Goal: Task Accomplishment & Management: Complete application form

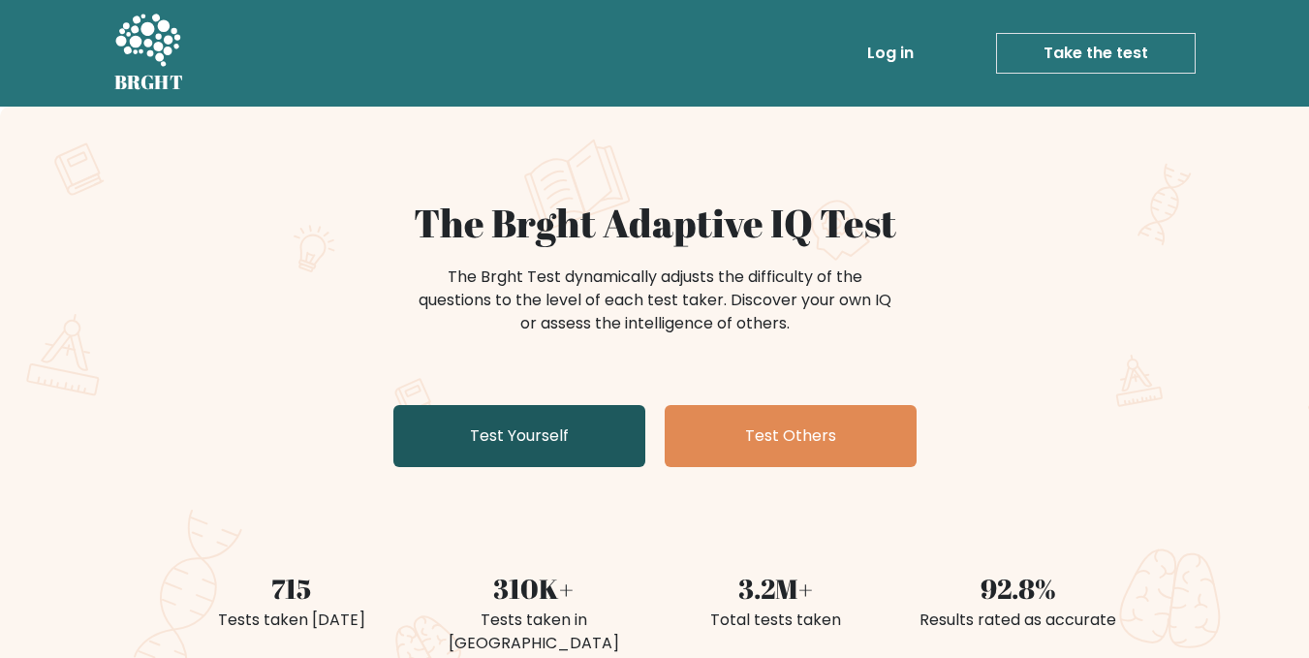
click at [564, 424] on link "Test Yourself" at bounding box center [519, 436] width 252 height 62
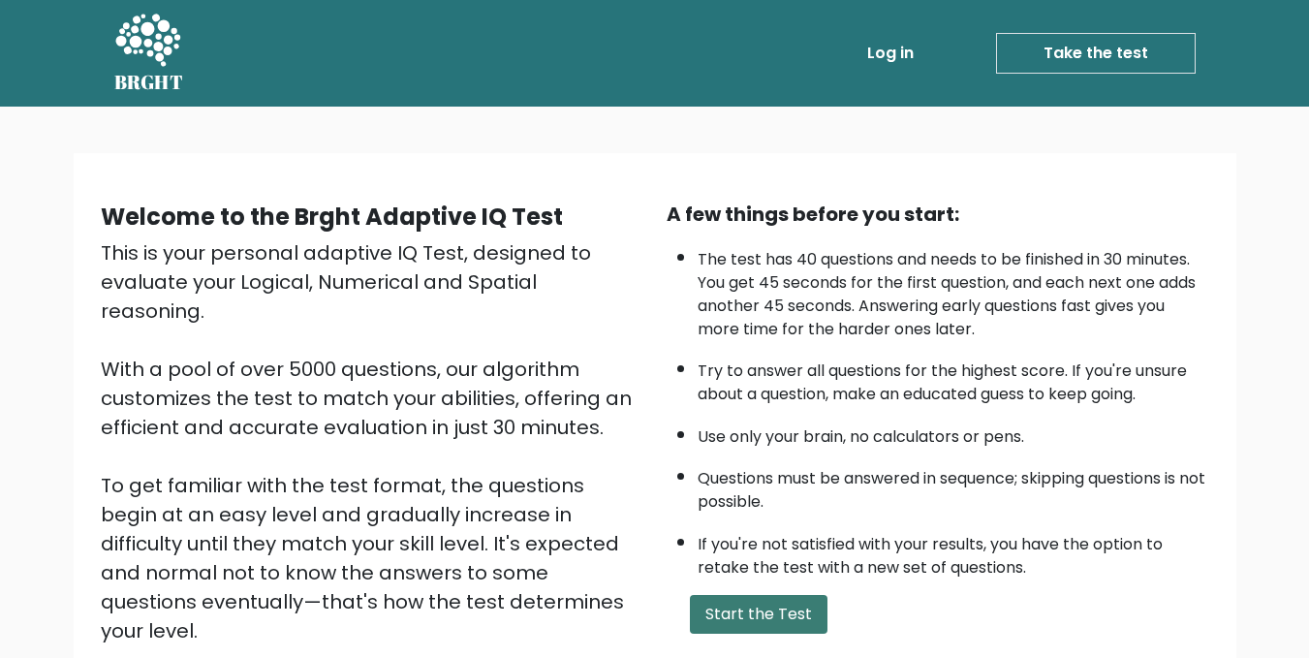
click at [760, 595] on button "Start the Test" at bounding box center [759, 614] width 138 height 39
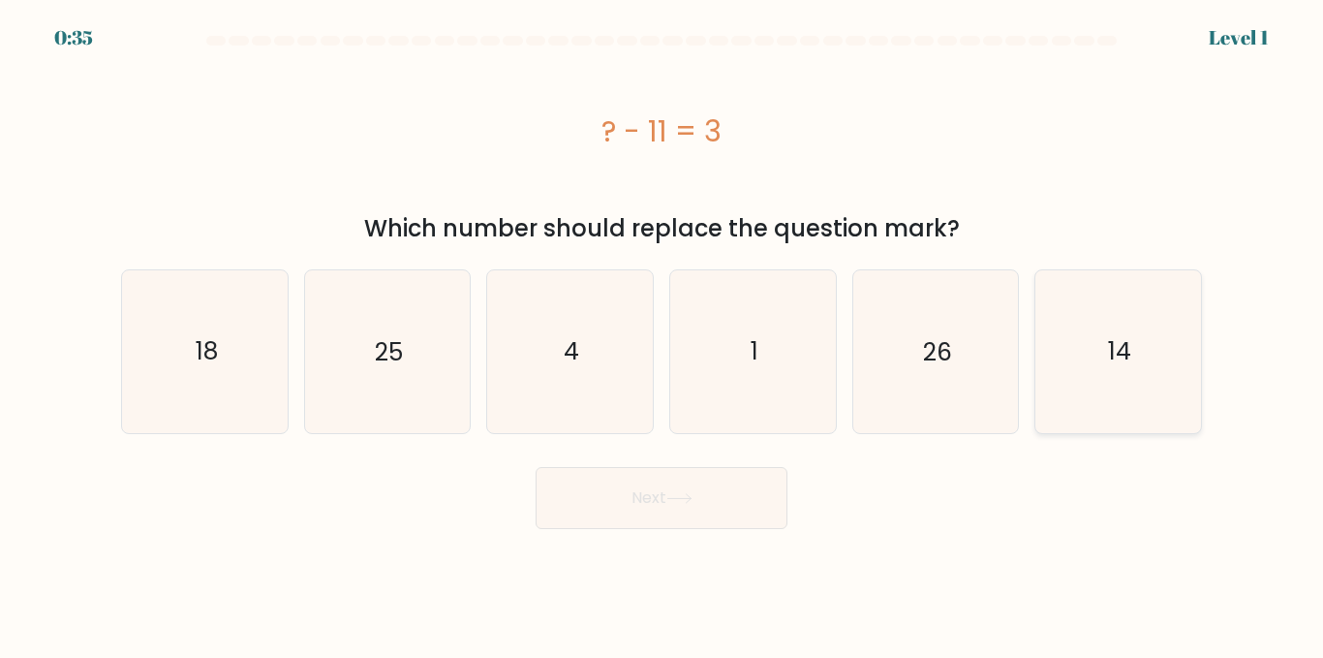
click at [1086, 279] on icon "14" at bounding box center [1119, 351] width 162 height 162
click at [663, 329] on input "f. 14" at bounding box center [662, 331] width 1 height 5
radio input "true"
click at [729, 515] on button "Next" at bounding box center [662, 498] width 252 height 62
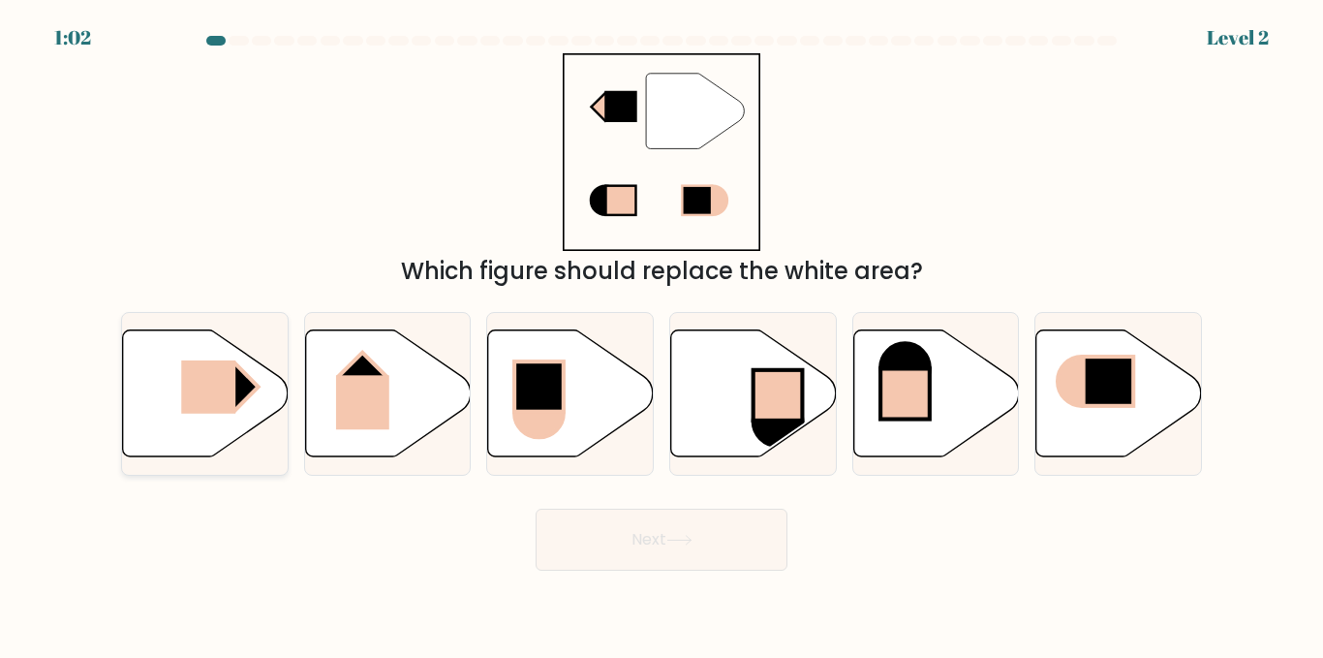
click at [193, 405] on rect at bounding box center [208, 386] width 54 height 53
click at [662, 334] on input "a." at bounding box center [662, 331] width 1 height 5
radio input "true"
click at [608, 514] on button "Next" at bounding box center [662, 540] width 252 height 62
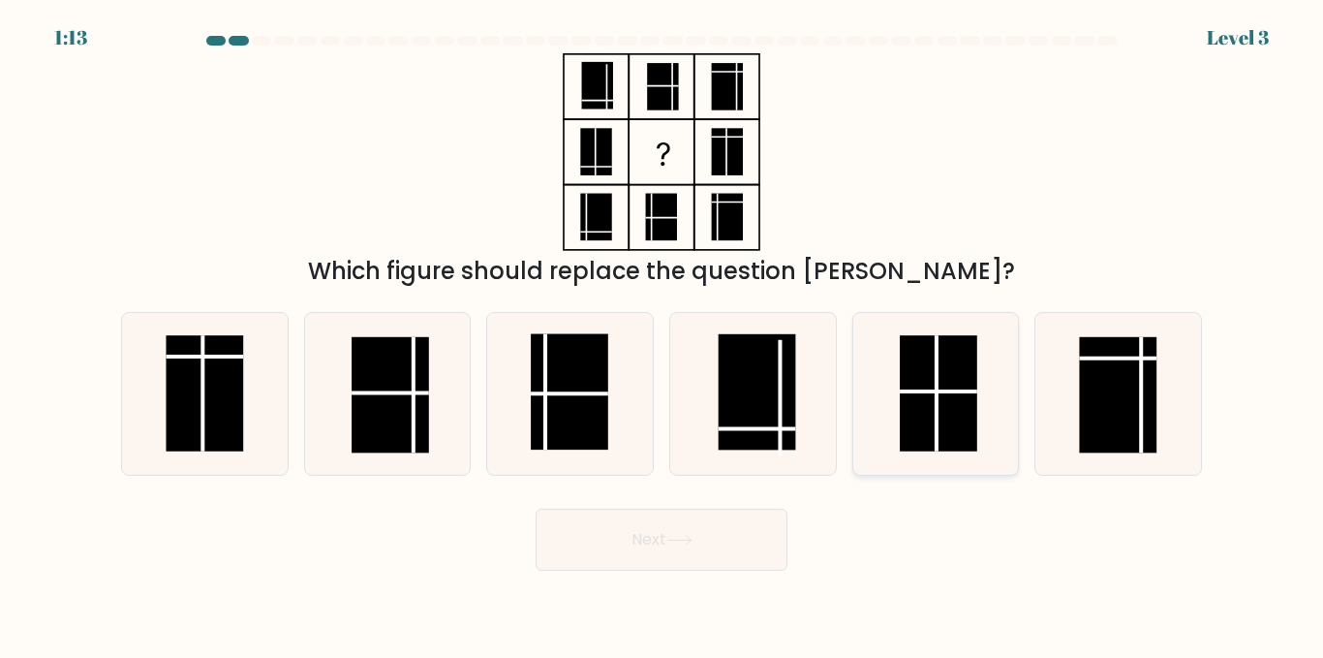
click at [910, 417] on rect at bounding box center [939, 393] width 78 height 116
click at [663, 334] on input "e." at bounding box center [662, 331] width 1 height 5
radio input "true"
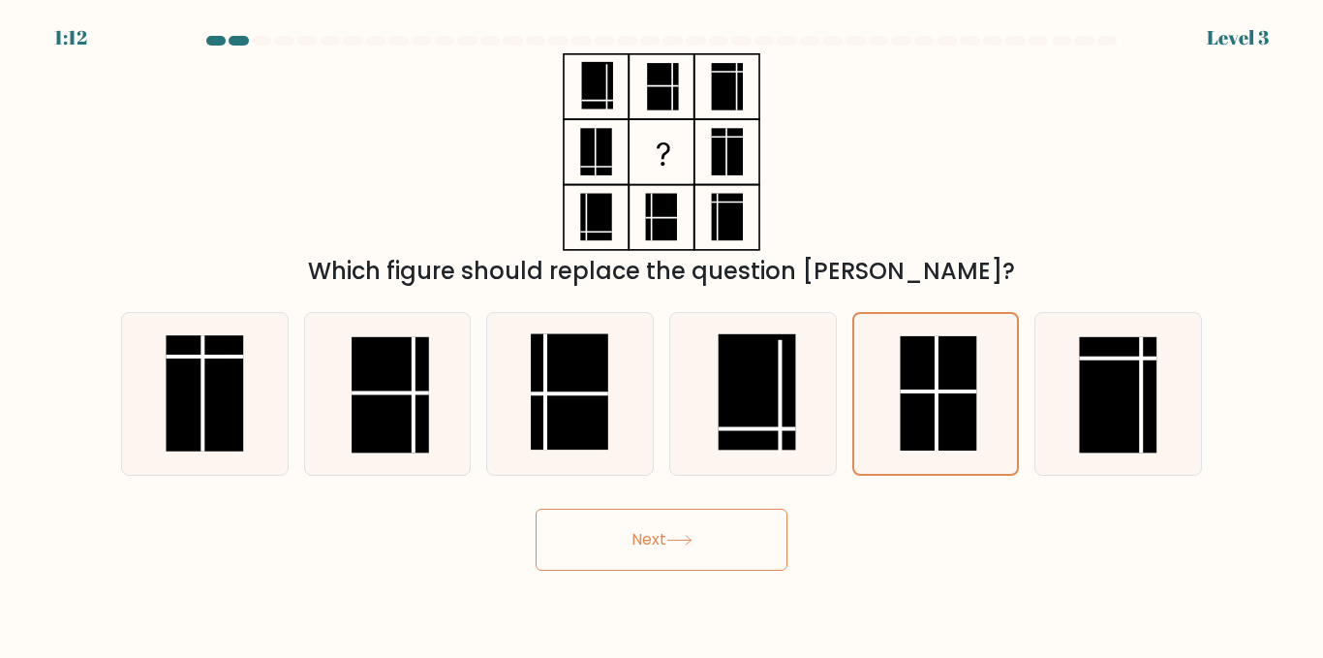
click at [689, 528] on button "Next" at bounding box center [662, 540] width 252 height 62
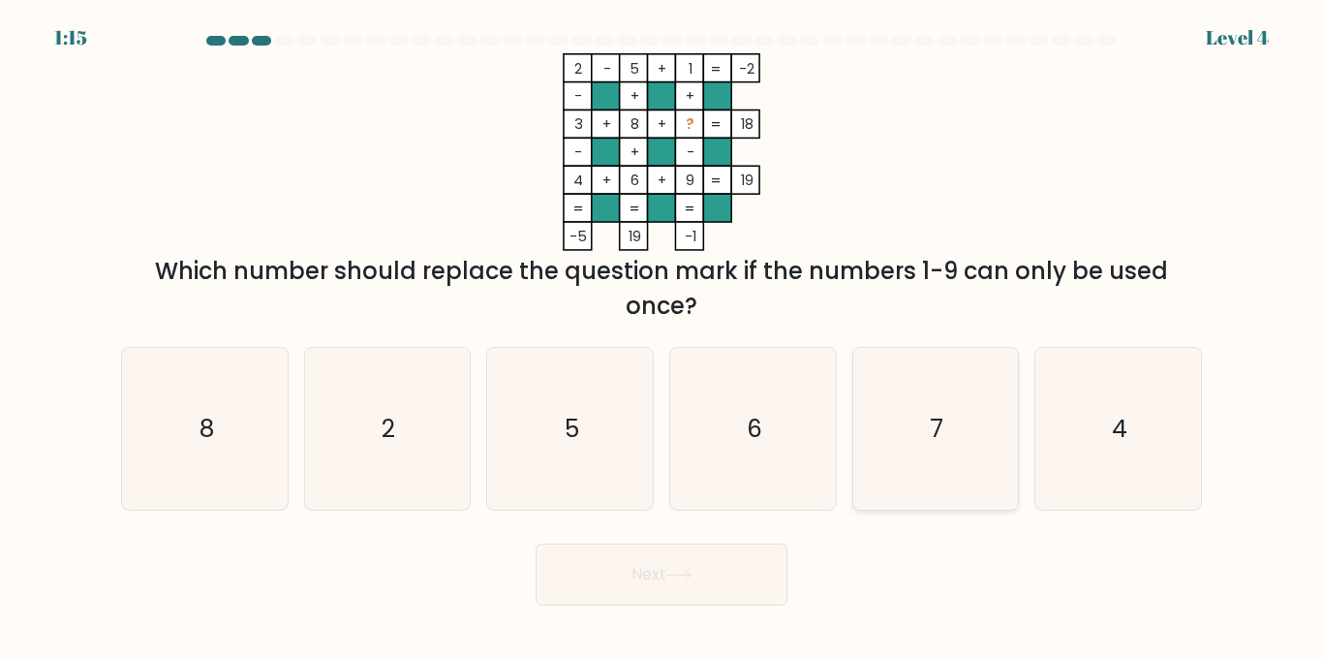
click at [920, 413] on icon "7" at bounding box center [935, 429] width 162 height 162
click at [663, 334] on input "e. 7" at bounding box center [662, 331] width 1 height 5
radio input "true"
click at [628, 569] on button "Next" at bounding box center [662, 574] width 252 height 62
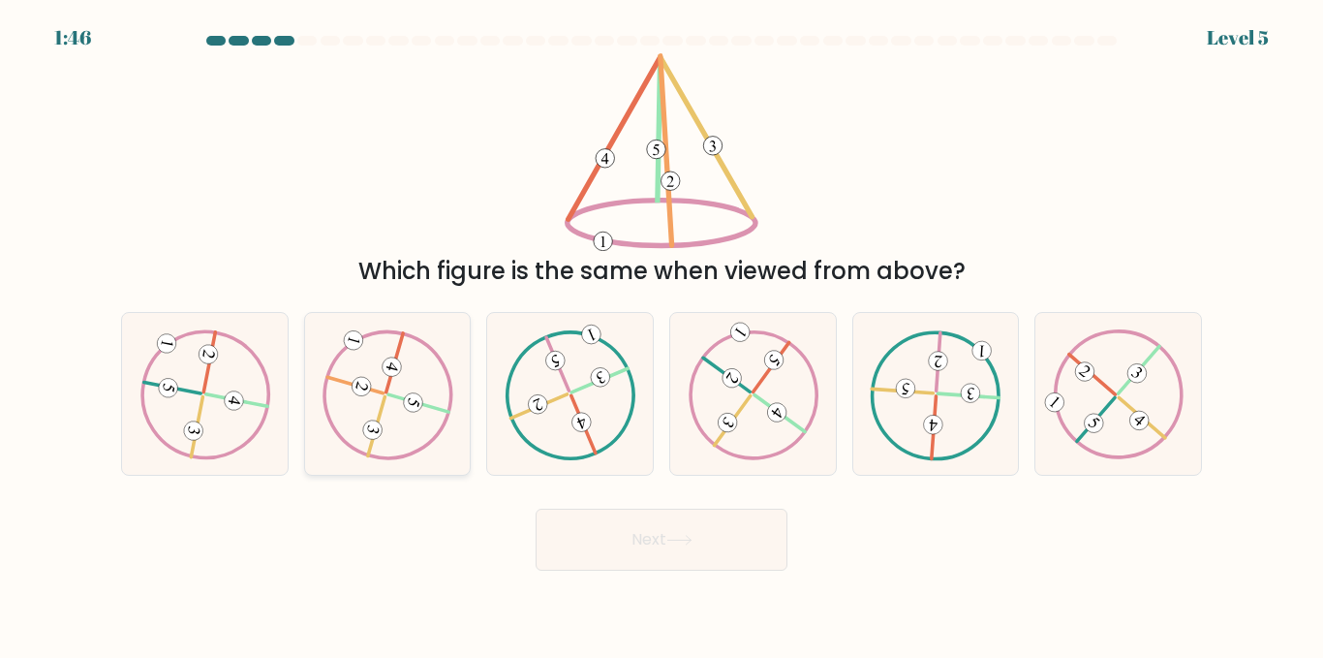
click at [381, 377] on icon at bounding box center [387, 394] width 131 height 130
click at [662, 334] on input "b." at bounding box center [662, 331] width 1 height 5
radio input "true"
click at [599, 537] on button "Next" at bounding box center [662, 540] width 252 height 62
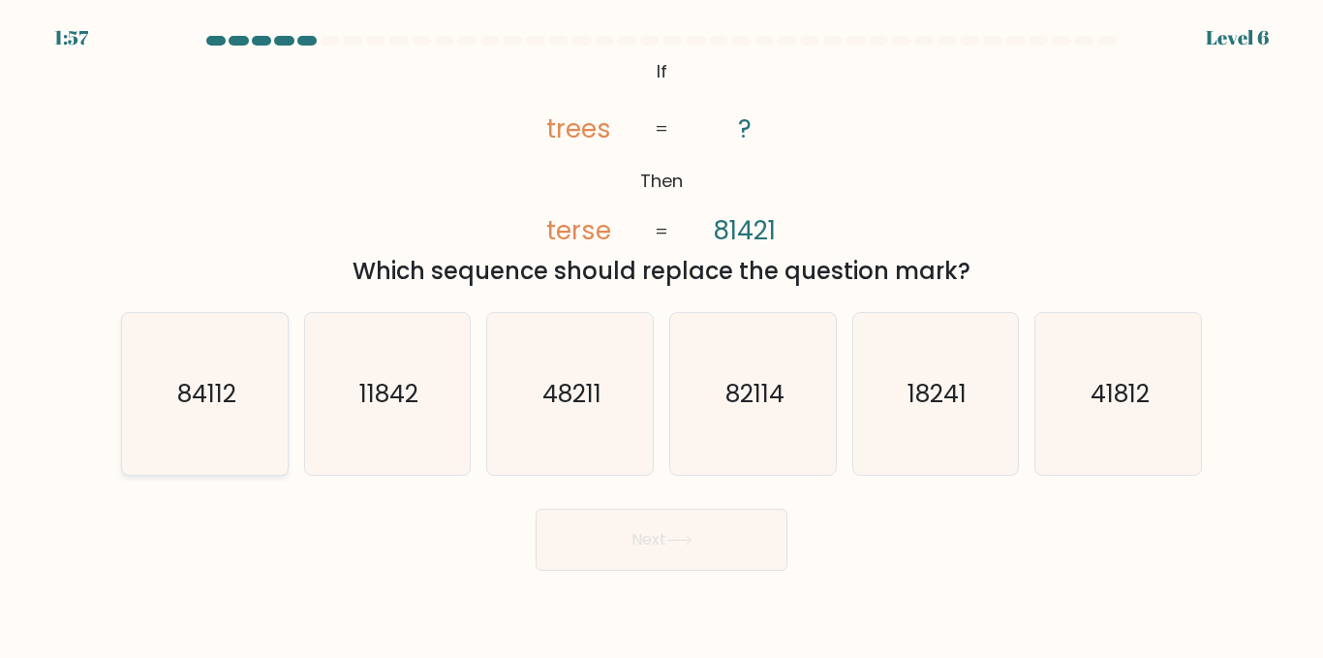
click at [178, 418] on icon "84112" at bounding box center [205, 394] width 162 height 162
click at [662, 334] on input "a. 84112" at bounding box center [662, 331] width 1 height 5
radio input "true"
click at [623, 549] on button "Next" at bounding box center [662, 540] width 252 height 62
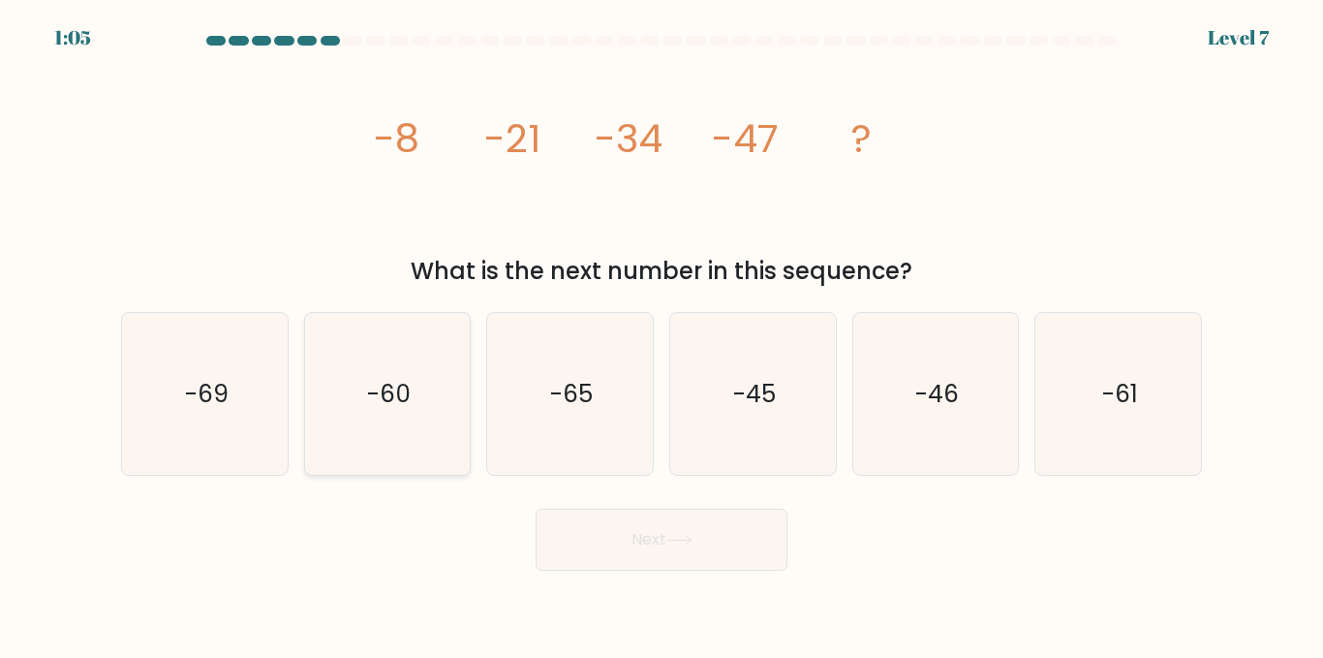
click at [358, 447] on icon "-60" at bounding box center [387, 394] width 162 height 162
click at [662, 334] on input "b. -60" at bounding box center [662, 331] width 1 height 5
radio input "true"
click at [588, 563] on button "Next" at bounding box center [662, 540] width 252 height 62
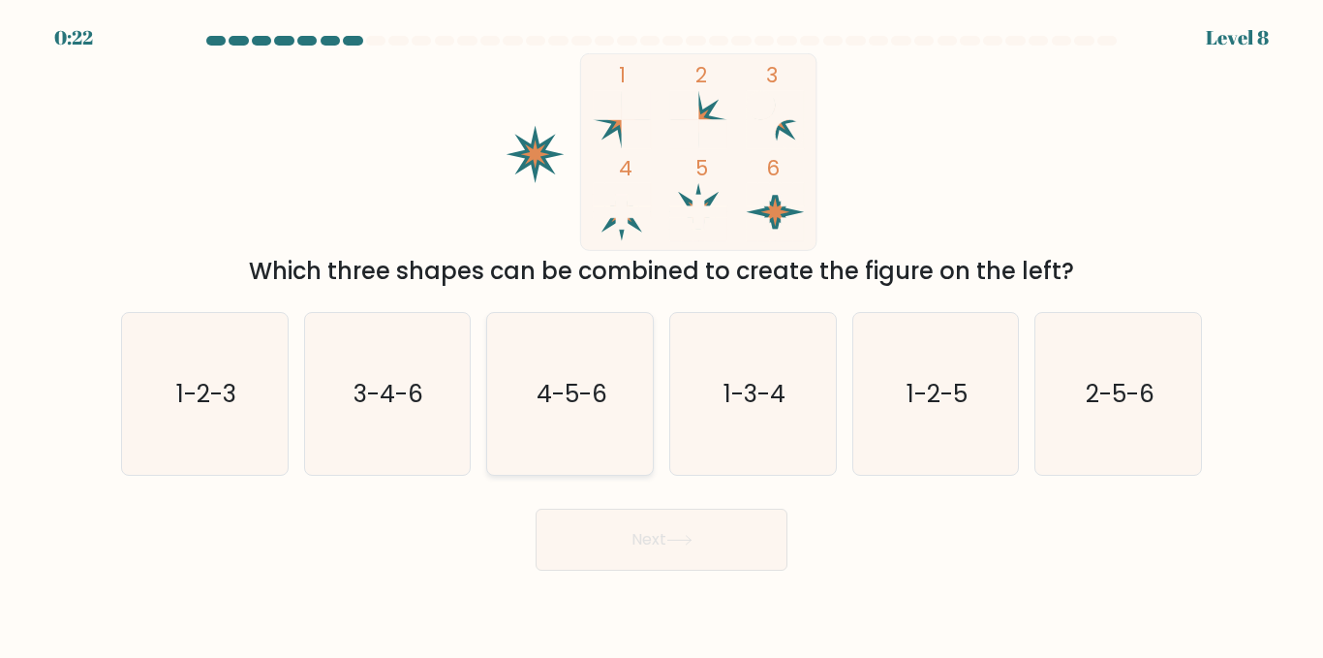
click at [537, 406] on text "4-5-6" at bounding box center [572, 394] width 71 height 34
click at [662, 334] on input "c. 4-5-6" at bounding box center [662, 331] width 1 height 5
radio input "true"
click at [634, 517] on button "Next" at bounding box center [662, 540] width 252 height 62
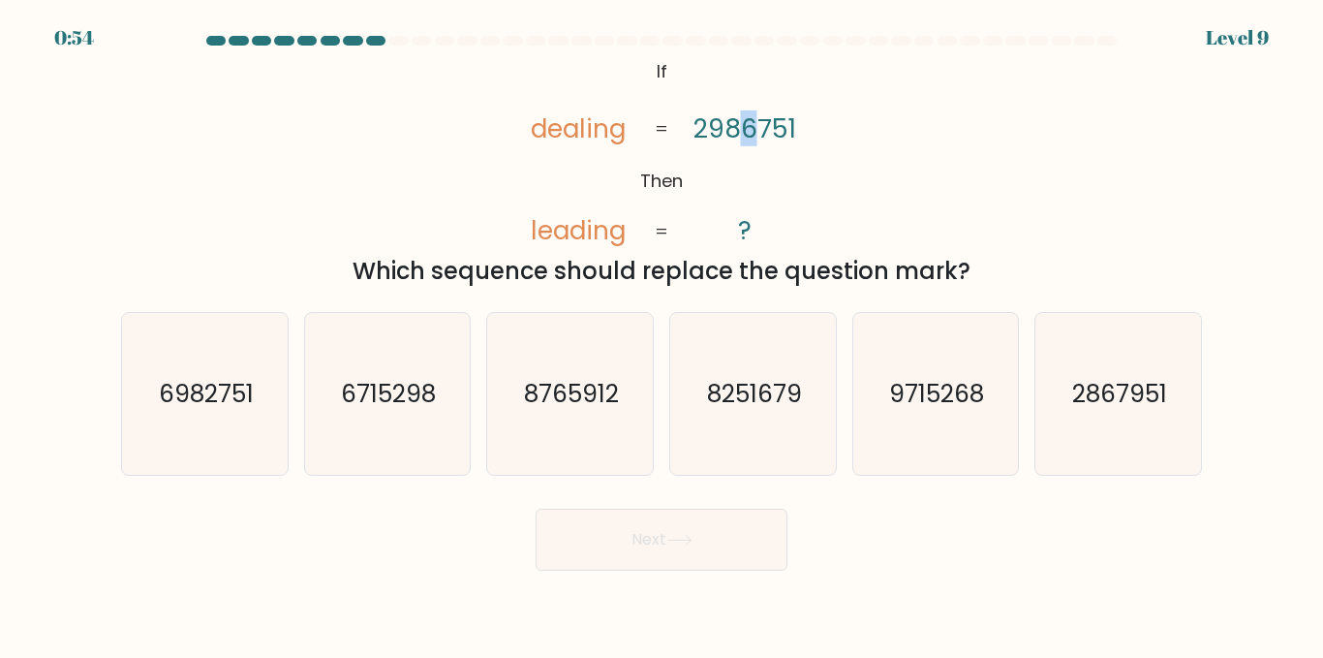
drag, startPoint x: 754, startPoint y: 124, endPoint x: 741, endPoint y: 136, distance: 17.1
click at [741, 136] on tspan "2986751" at bounding box center [745, 128] width 103 height 36
click at [586, 122] on tspan "dealing" at bounding box center [578, 128] width 95 height 36
click at [224, 377] on text "6982751" at bounding box center [206, 394] width 95 height 34
click at [662, 334] on input "a. 6982751" at bounding box center [662, 331] width 1 height 5
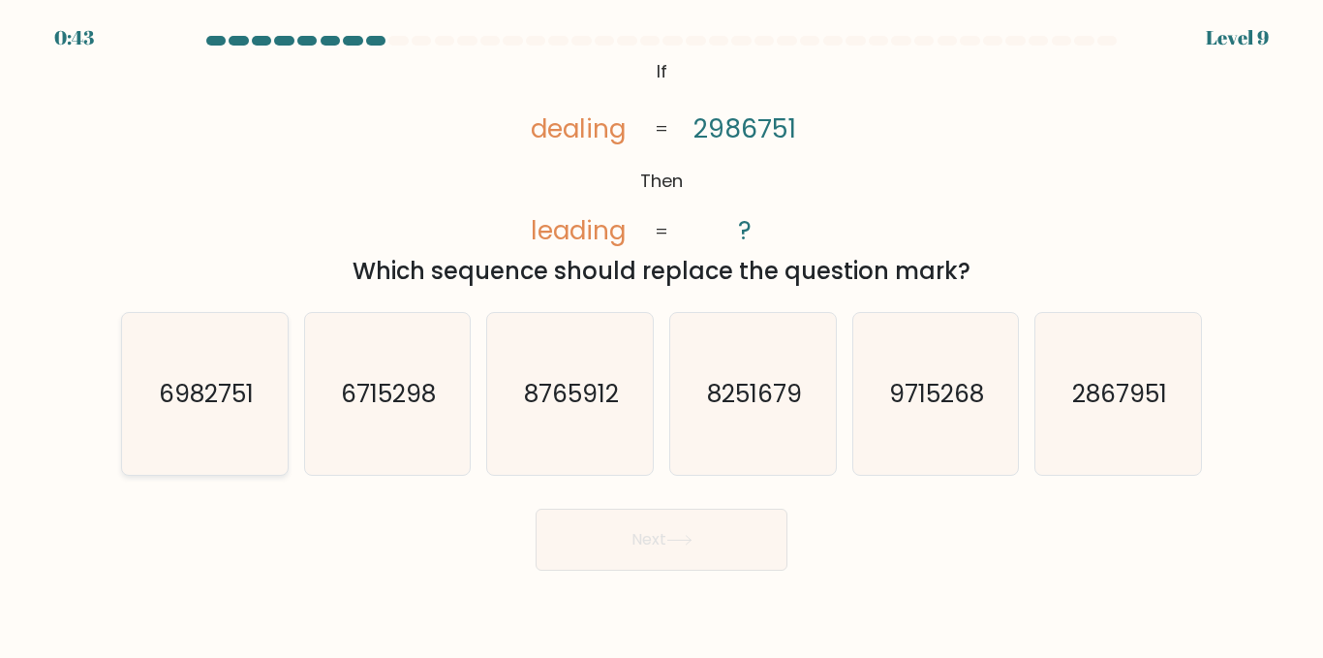
radio input "true"
click at [651, 533] on button "Next" at bounding box center [662, 540] width 252 height 62
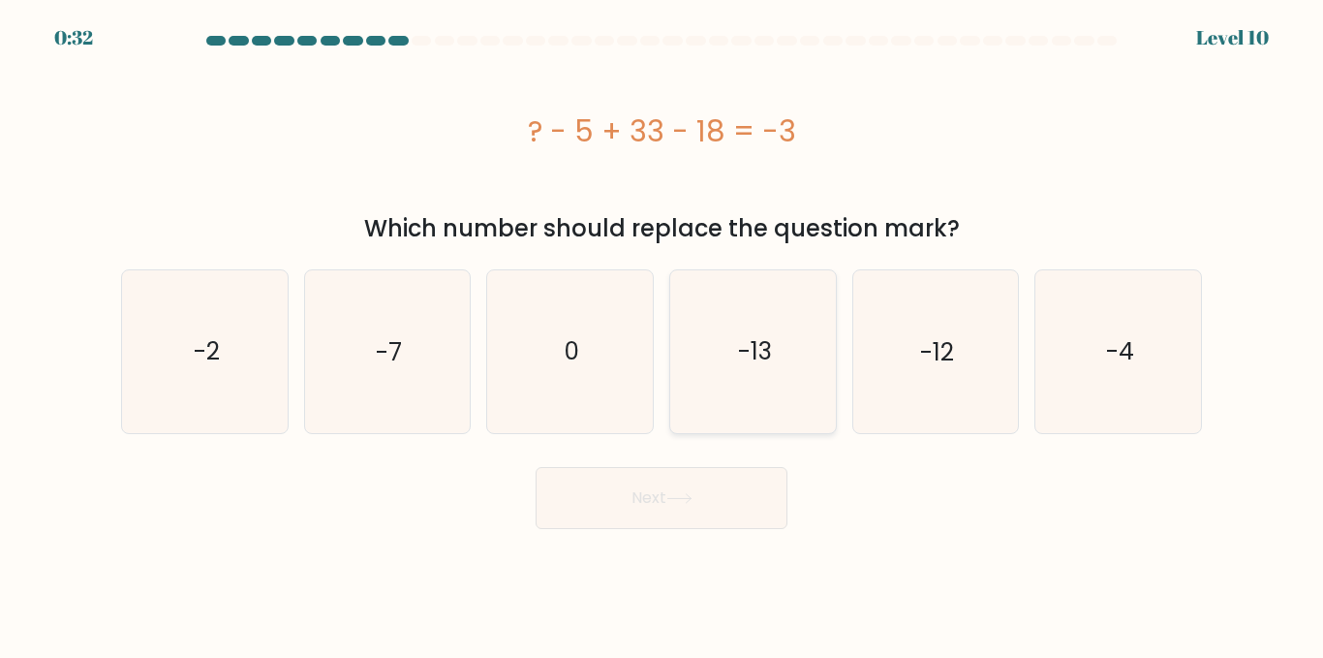
click at [799, 340] on icon "-13" at bounding box center [753, 351] width 162 height 162
click at [663, 334] on input "d. -13" at bounding box center [662, 331] width 1 height 5
radio input "true"
click at [712, 503] on button "Next" at bounding box center [662, 498] width 252 height 62
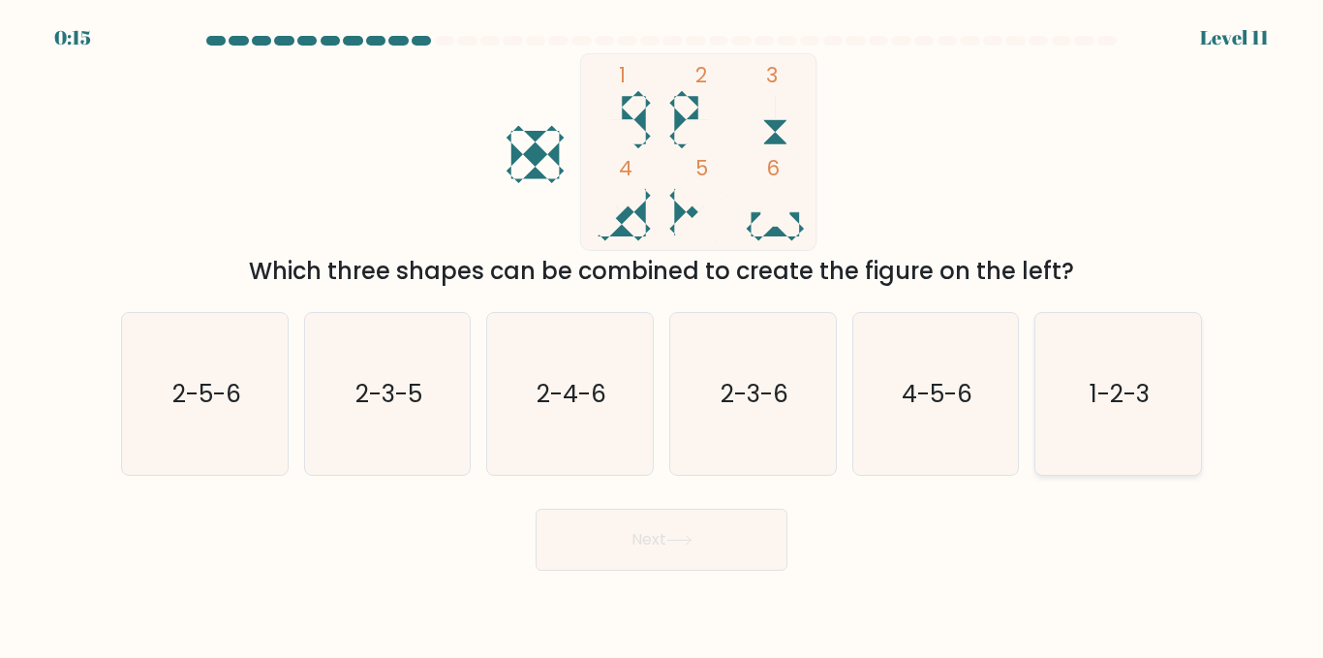
click at [1178, 432] on icon "1-2-3" at bounding box center [1119, 394] width 162 height 162
click at [663, 334] on input "f. 1-2-3" at bounding box center [662, 331] width 1 height 5
radio input "true"
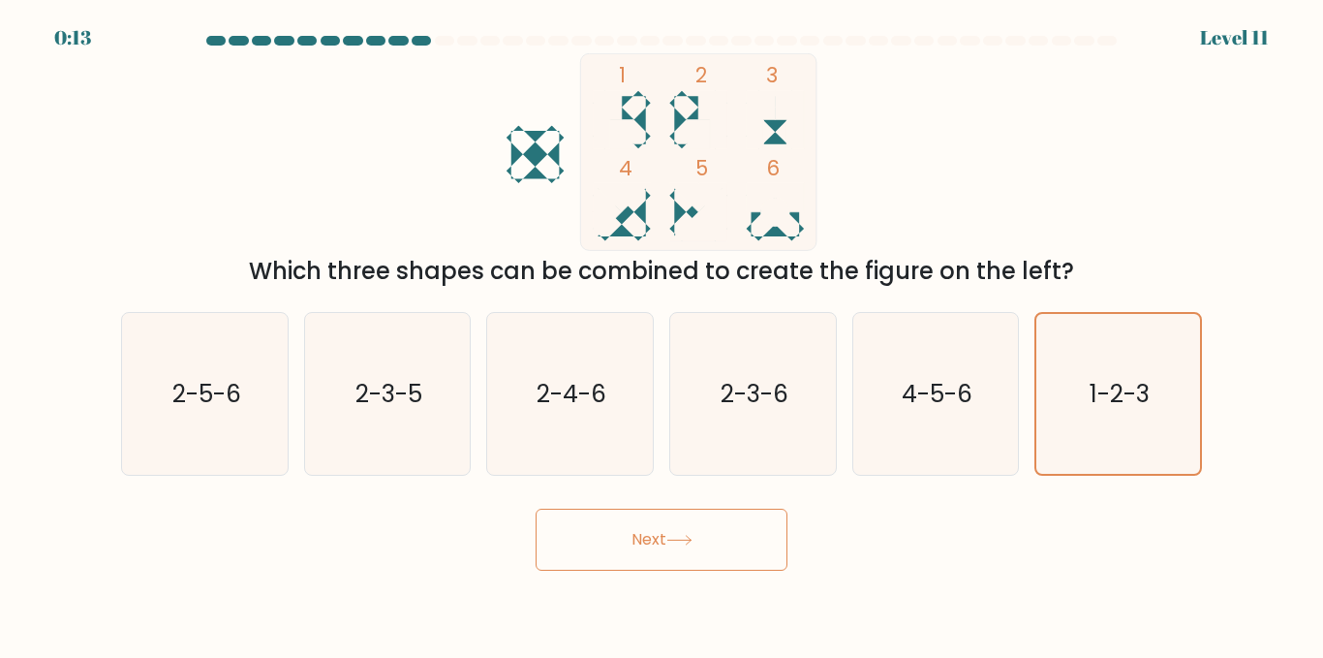
click at [681, 530] on button "Next" at bounding box center [662, 540] width 252 height 62
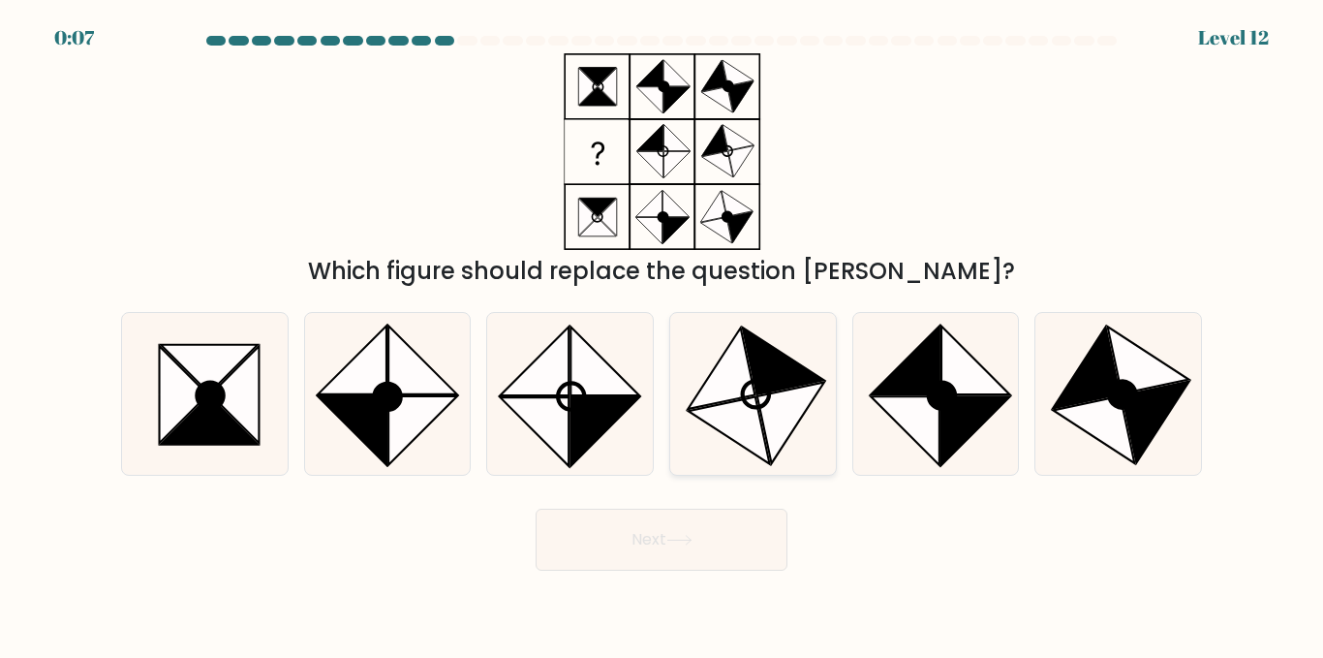
click at [720, 394] on icon at bounding box center [721, 367] width 67 height 81
click at [663, 334] on input "d." at bounding box center [662, 331] width 1 height 5
radio input "true"
click at [601, 536] on button "Next" at bounding box center [662, 540] width 252 height 62
click at [601, 533] on button "Next" at bounding box center [662, 540] width 252 height 62
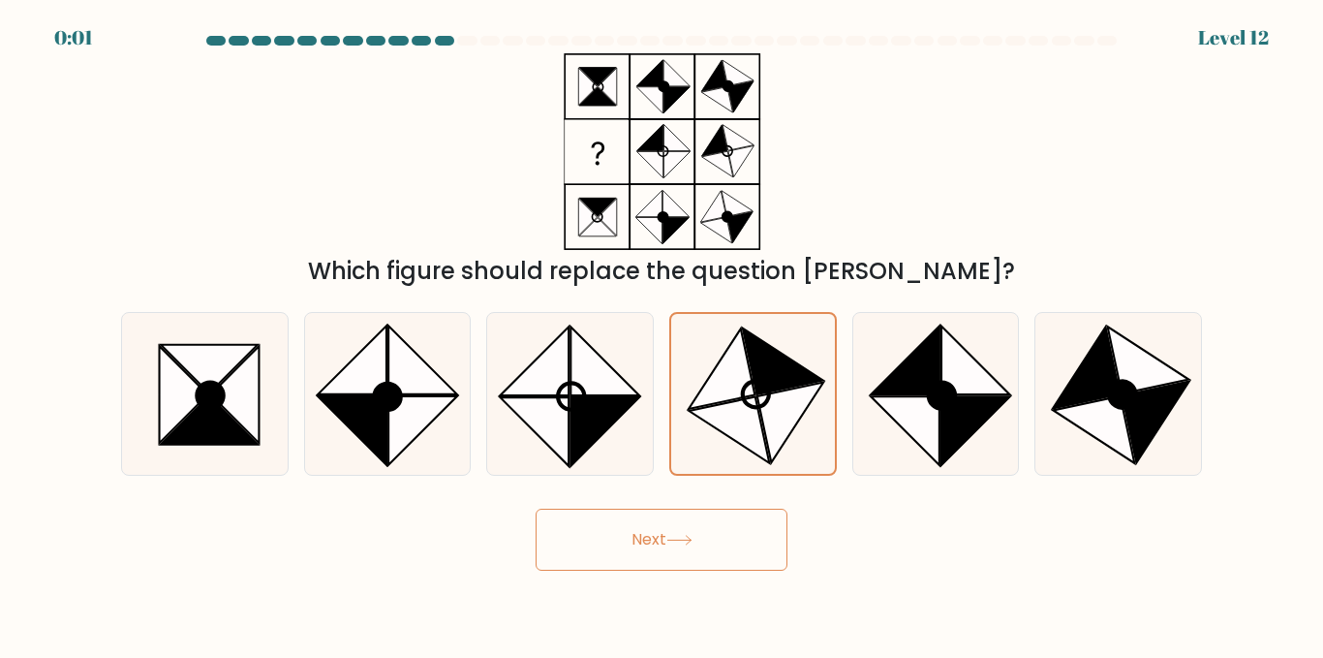
click at [601, 533] on button "Next" at bounding box center [662, 540] width 252 height 62
click at [602, 552] on button "Next" at bounding box center [662, 540] width 252 height 62
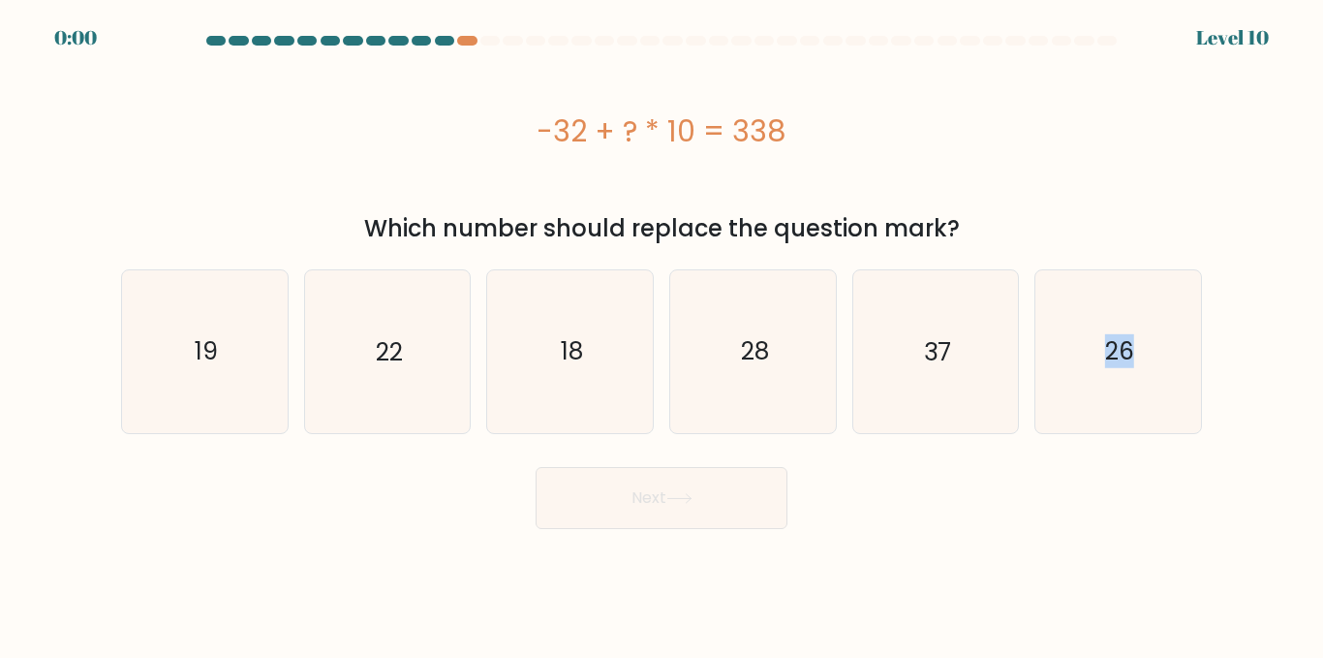
click at [602, 552] on body "0:00 Level 10" at bounding box center [661, 329] width 1323 height 658
click at [608, 512] on button "Next" at bounding box center [662, 498] width 252 height 62
click at [912, 495] on div "Next" at bounding box center [661, 493] width 1104 height 72
click at [938, 327] on icon "37" at bounding box center [935, 351] width 162 height 162
click at [663, 329] on input "e. 37" at bounding box center [662, 331] width 1 height 5
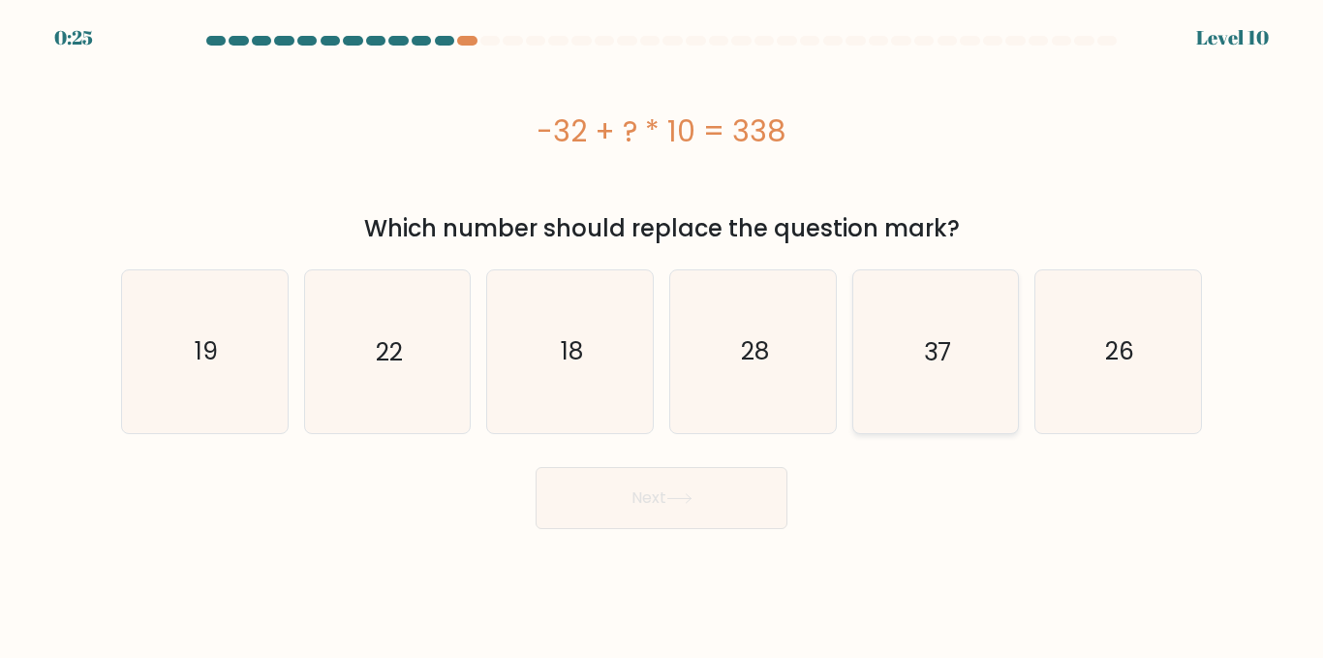
radio input "true"
click at [723, 505] on button "Next" at bounding box center [662, 498] width 252 height 62
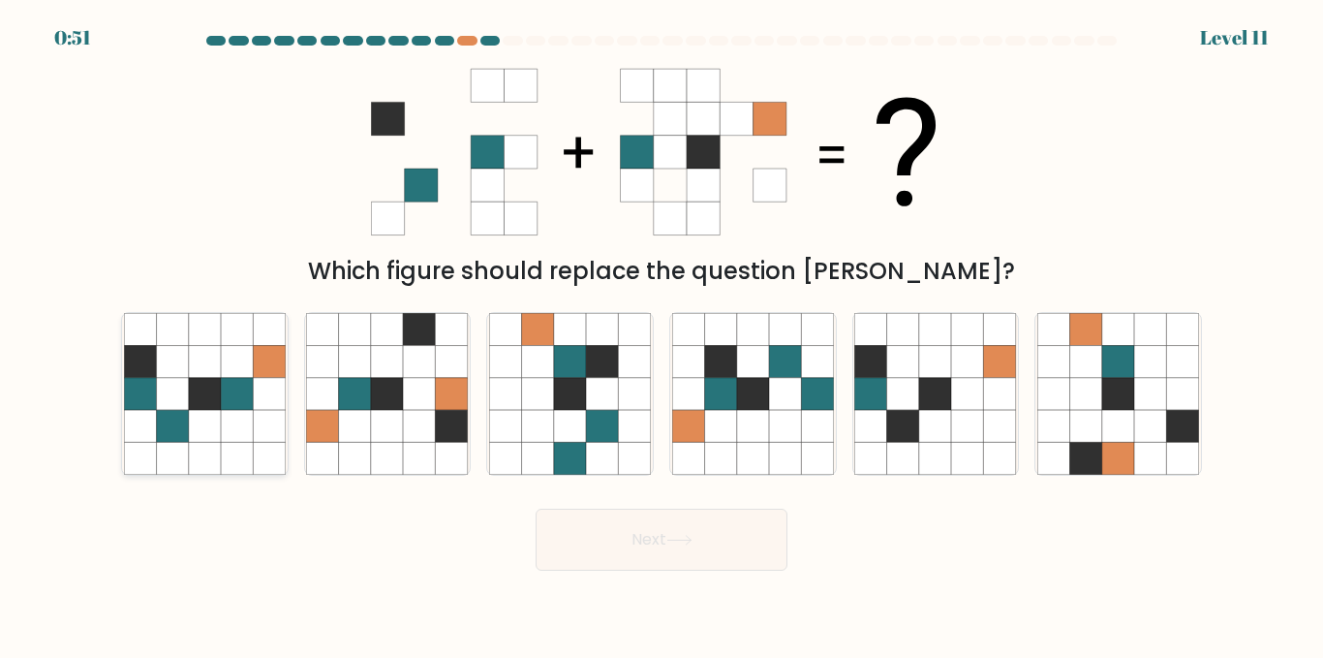
click at [182, 433] on icon at bounding box center [172, 426] width 32 height 32
click at [662, 334] on input "a." at bounding box center [662, 331] width 1 height 5
radio input "true"
click at [580, 551] on button "Next" at bounding box center [662, 540] width 252 height 62
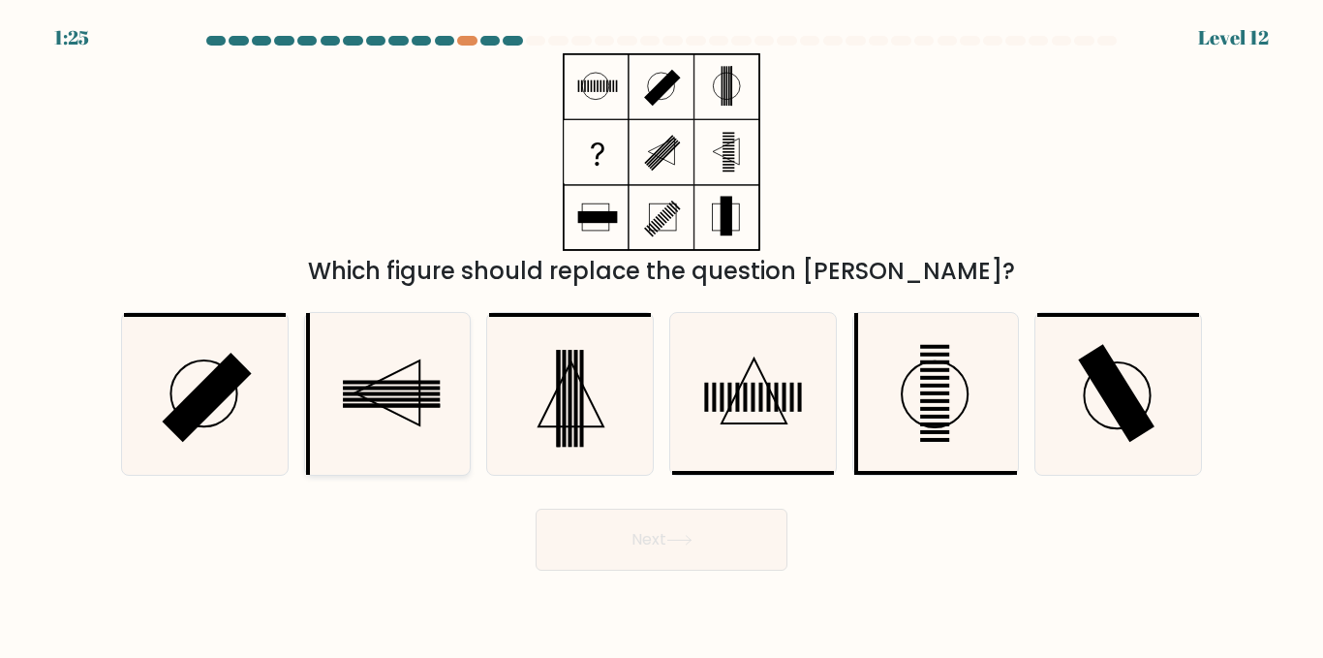
click at [427, 422] on icon at bounding box center [387, 394] width 162 height 162
click at [662, 334] on input "b." at bounding box center [662, 331] width 1 height 5
radio input "true"
click at [427, 422] on icon at bounding box center [387, 394] width 160 height 160
click at [662, 334] on input "b." at bounding box center [662, 331] width 1 height 5
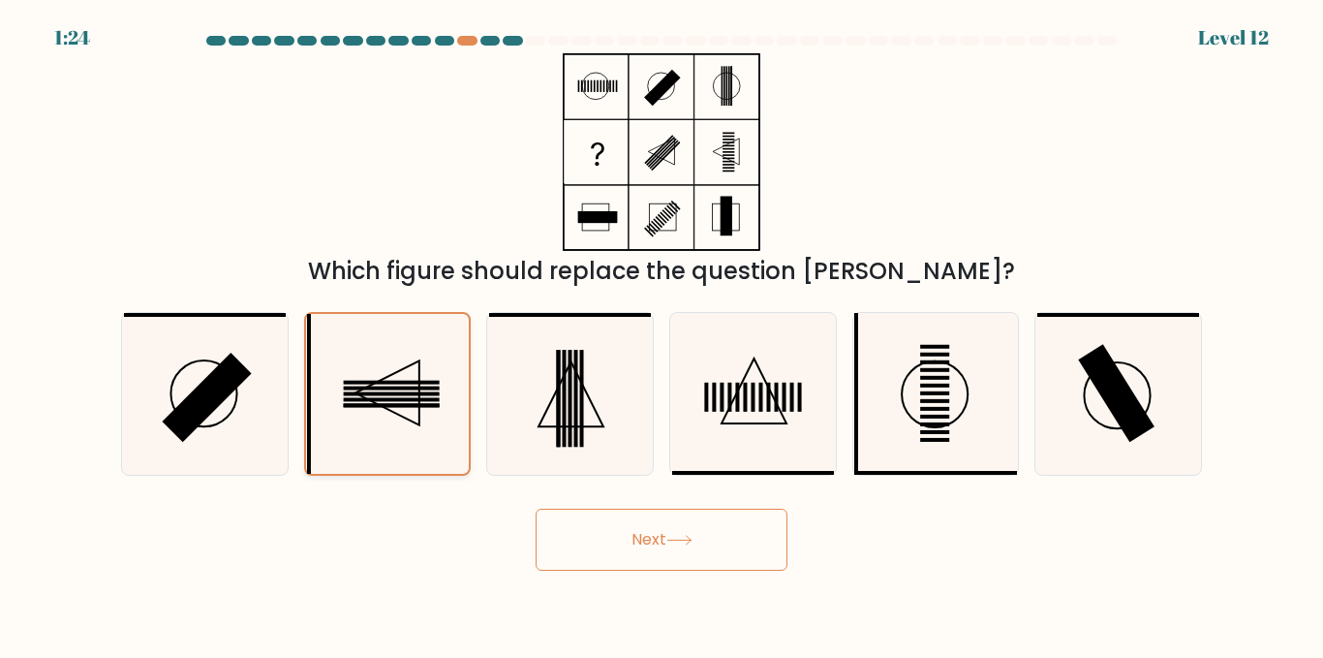
click at [427, 422] on icon at bounding box center [387, 394] width 160 height 160
click at [662, 334] on input "b." at bounding box center [662, 331] width 1 height 5
click at [427, 422] on icon at bounding box center [387, 394] width 160 height 160
click at [662, 334] on input "b." at bounding box center [662, 331] width 1 height 5
click at [427, 422] on icon at bounding box center [387, 394] width 160 height 160
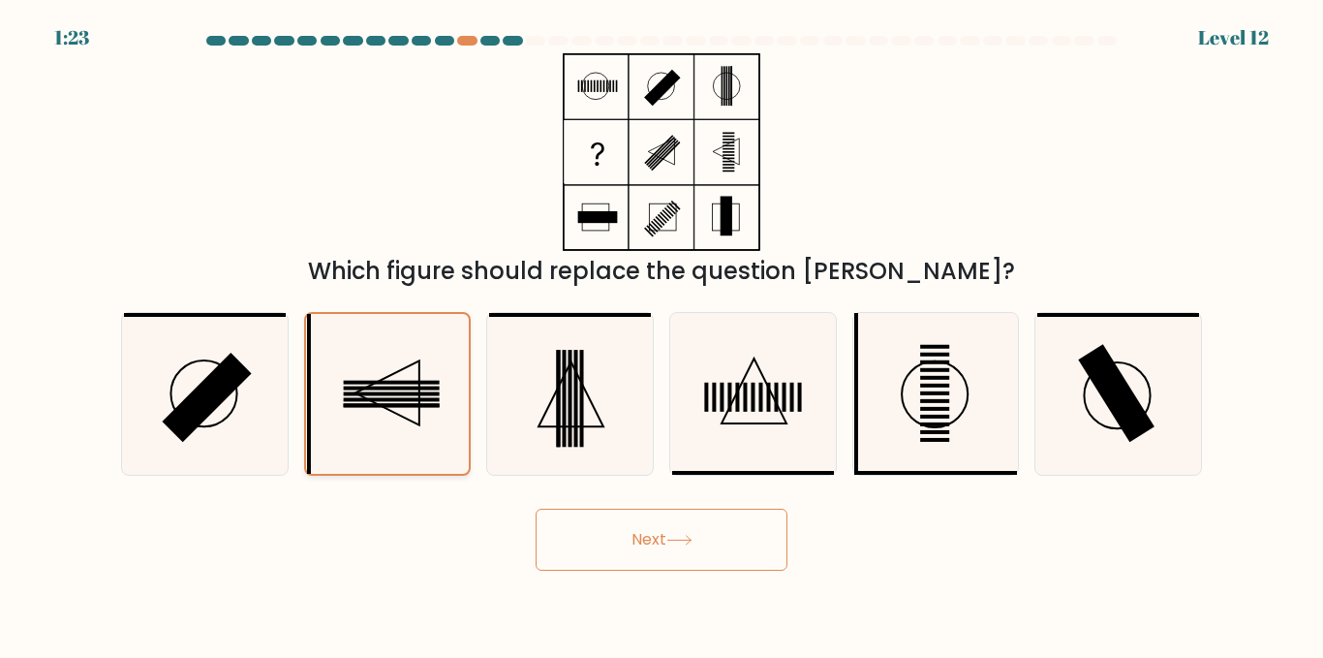
click at [662, 334] on input "b." at bounding box center [662, 331] width 1 height 5
click at [427, 422] on icon at bounding box center [387, 394] width 160 height 160
click at [662, 334] on input "b." at bounding box center [662, 331] width 1 height 5
click at [427, 422] on icon at bounding box center [387, 394] width 160 height 160
click at [662, 334] on input "b." at bounding box center [662, 331] width 1 height 5
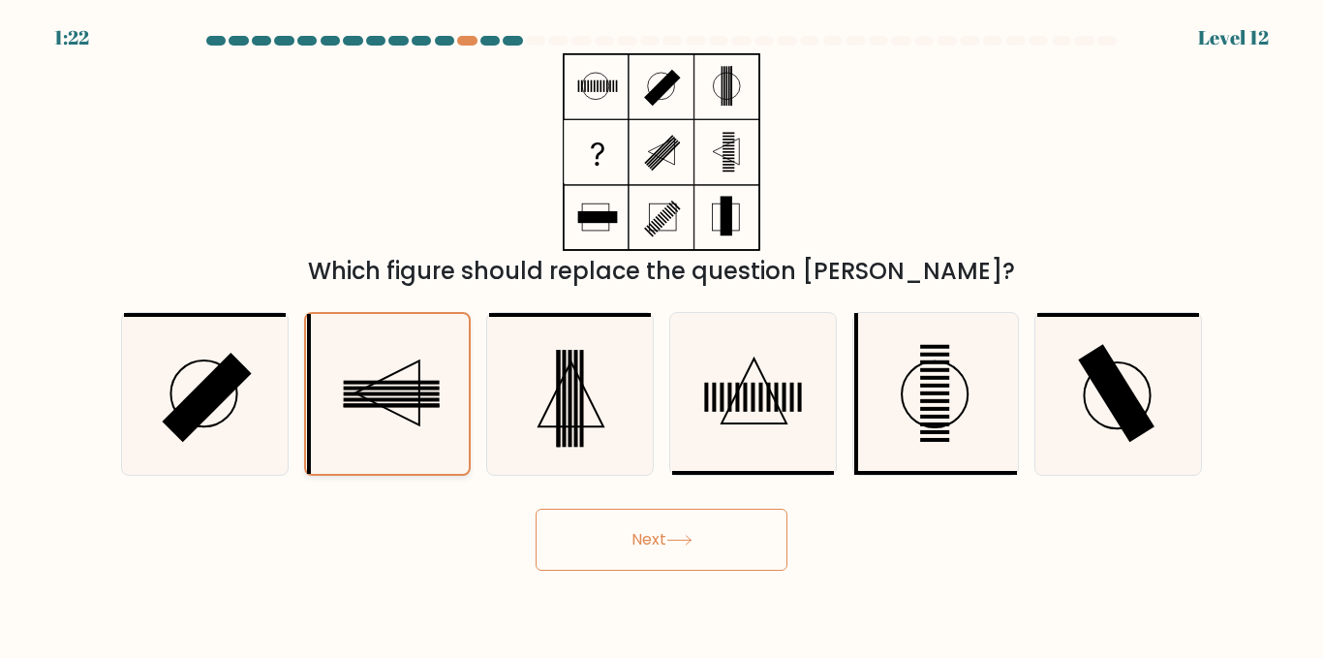
click at [427, 422] on icon at bounding box center [387, 394] width 160 height 160
click at [662, 334] on input "b." at bounding box center [662, 331] width 1 height 5
click at [427, 422] on icon at bounding box center [387, 394] width 160 height 160
click at [662, 334] on input "b." at bounding box center [662, 331] width 1 height 5
click at [427, 422] on icon at bounding box center [387, 394] width 160 height 160
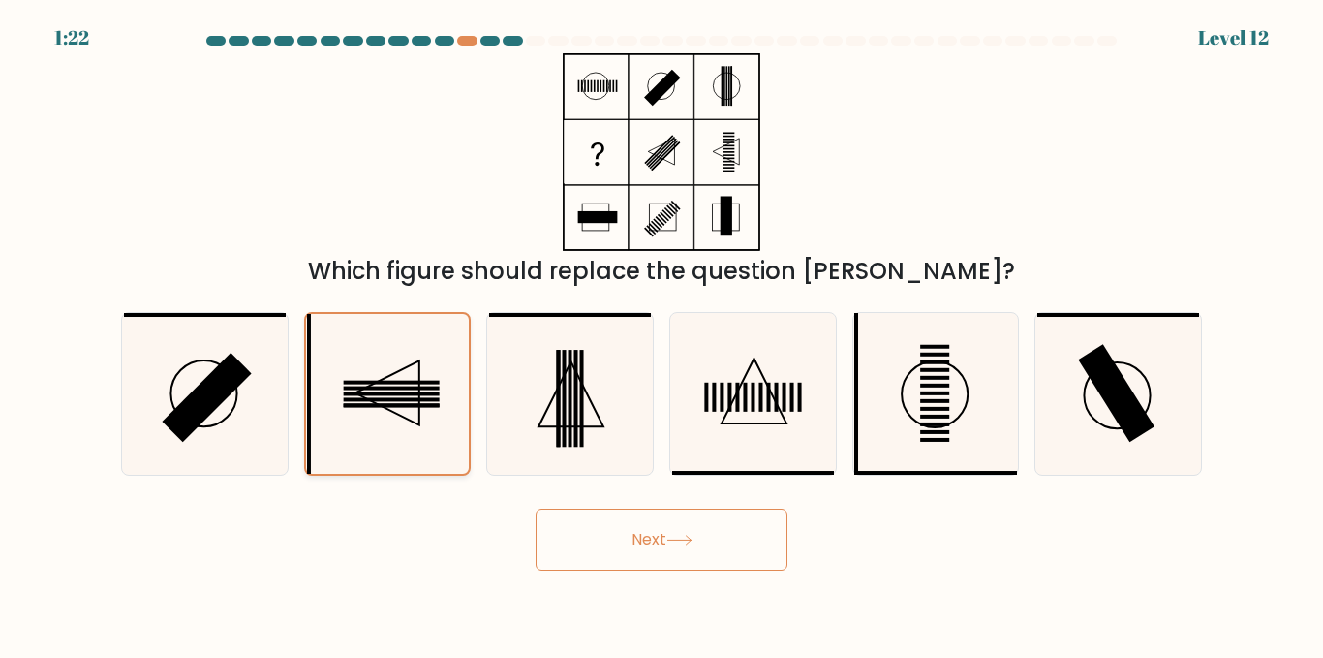
click at [662, 334] on input "b." at bounding box center [662, 331] width 1 height 5
click at [423, 422] on icon at bounding box center [387, 394] width 160 height 160
click at [662, 334] on input "b." at bounding box center [662, 331] width 1 height 5
click at [635, 528] on button "Next" at bounding box center [662, 540] width 252 height 62
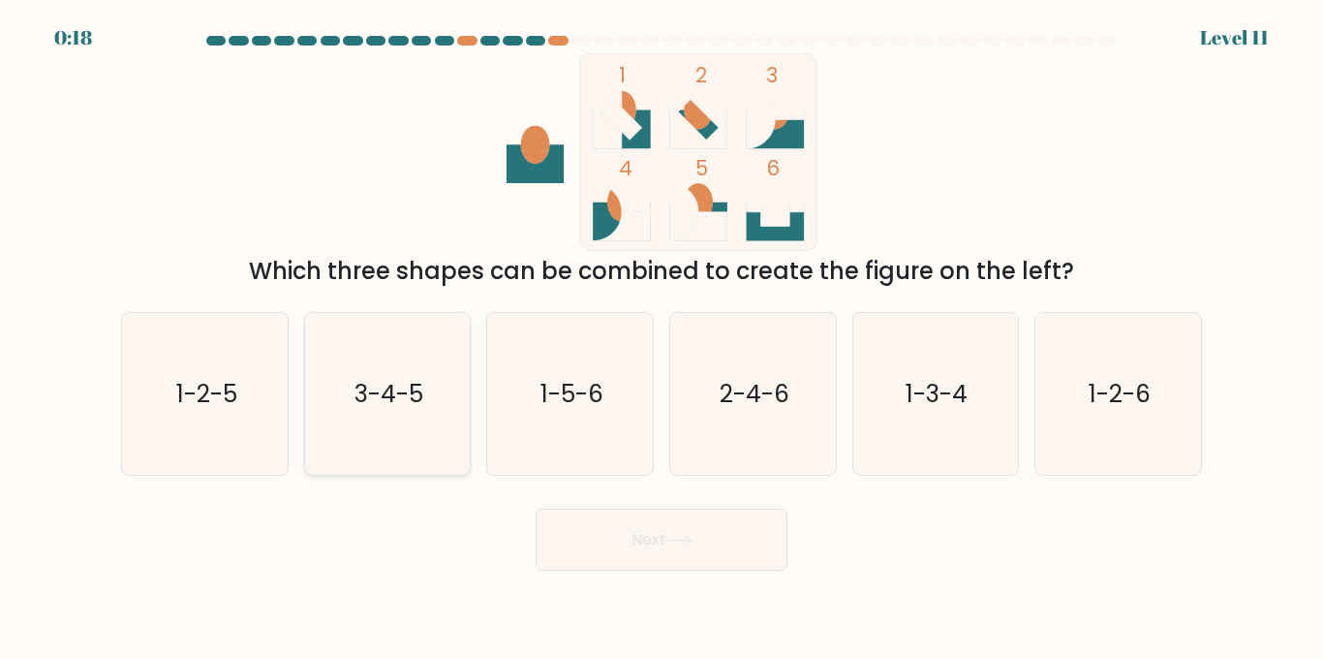
click at [369, 373] on icon "3-4-5" at bounding box center [387, 394] width 162 height 162
click at [662, 334] on input "b. 3-4-5" at bounding box center [662, 331] width 1 height 5
radio input "true"
click at [647, 548] on button "Next" at bounding box center [662, 540] width 252 height 62
click at [647, 530] on button "Next" at bounding box center [662, 540] width 252 height 62
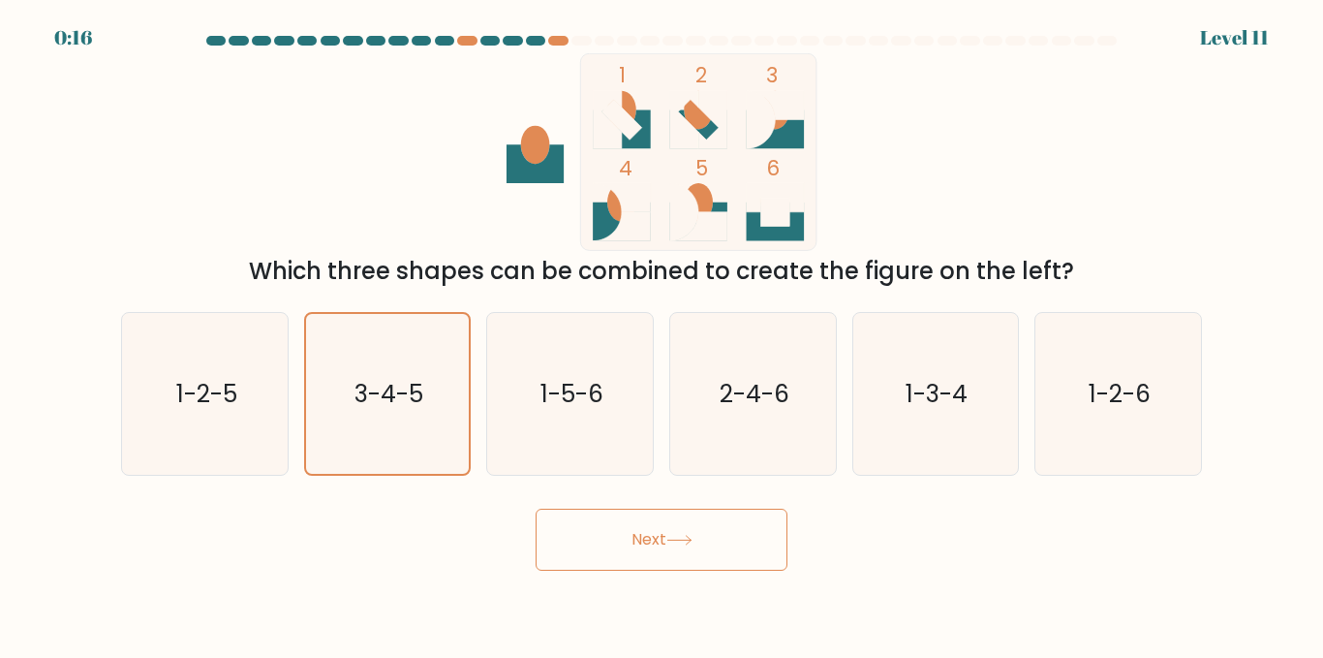
click at [647, 530] on button "Next" at bounding box center [662, 540] width 252 height 62
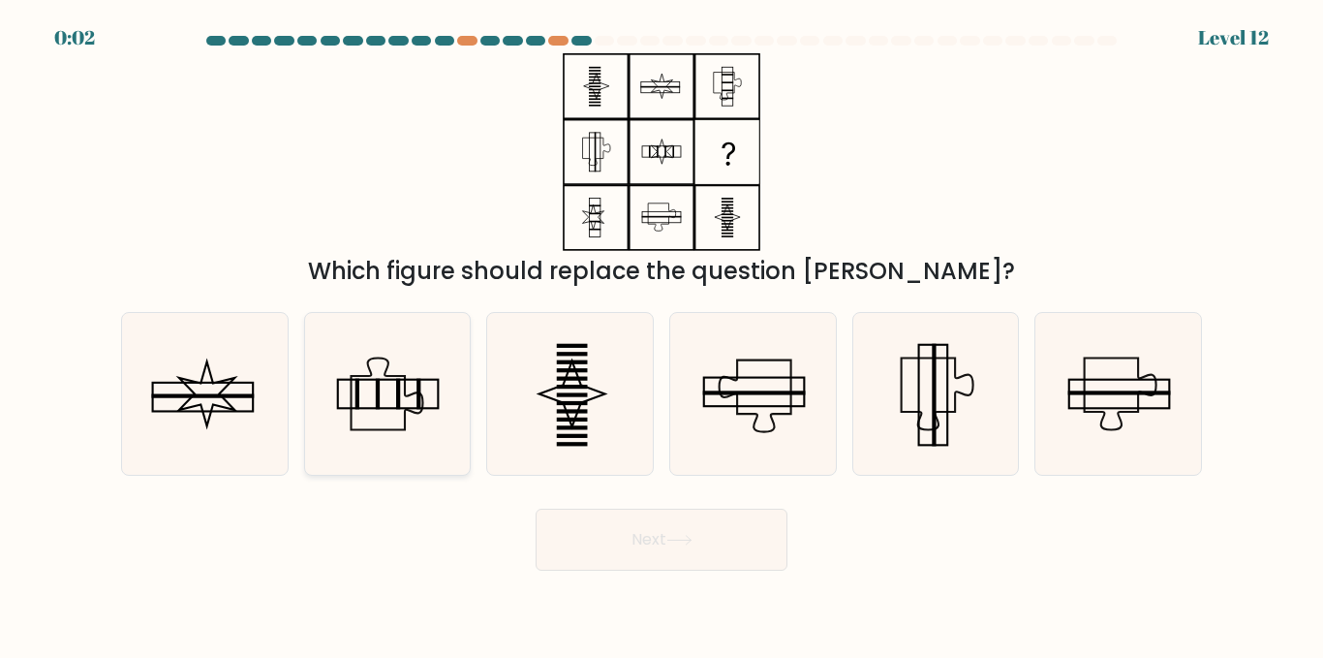
click at [393, 419] on icon at bounding box center [387, 394] width 162 height 162
click at [662, 334] on input "b." at bounding box center [662, 331] width 1 height 5
radio input "true"
click at [748, 564] on button "Next" at bounding box center [662, 540] width 252 height 62
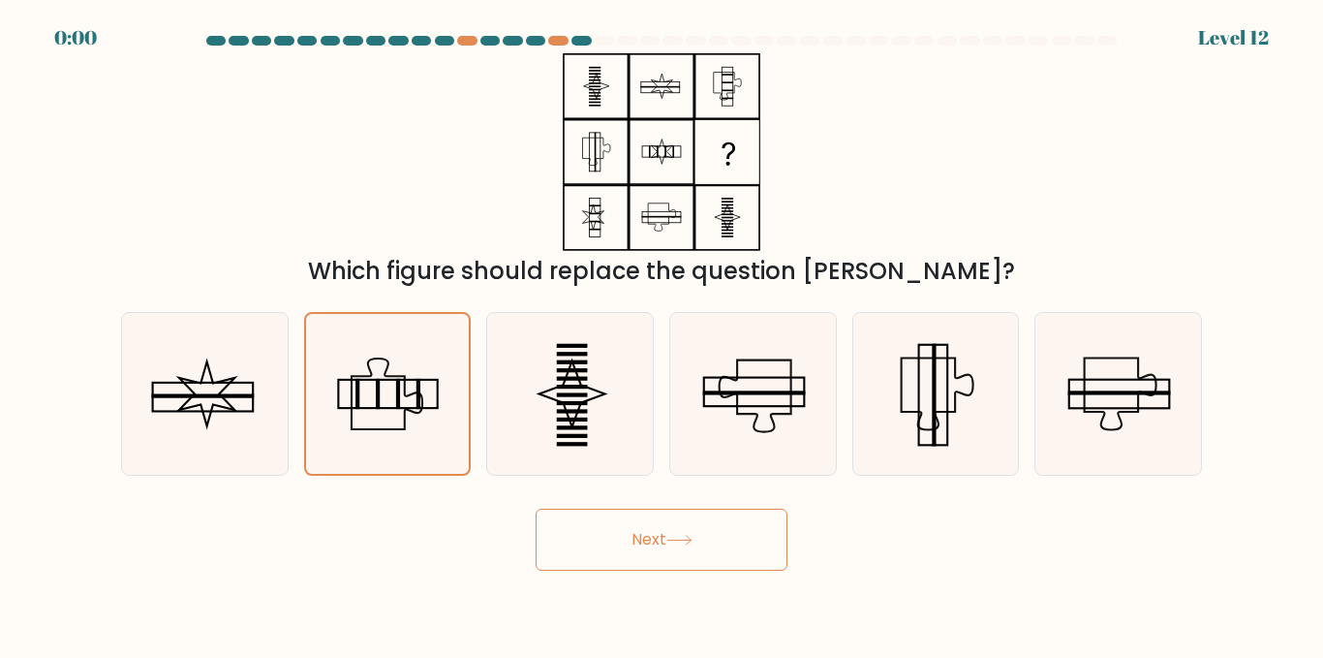
click at [748, 564] on button "Next" at bounding box center [662, 540] width 252 height 62
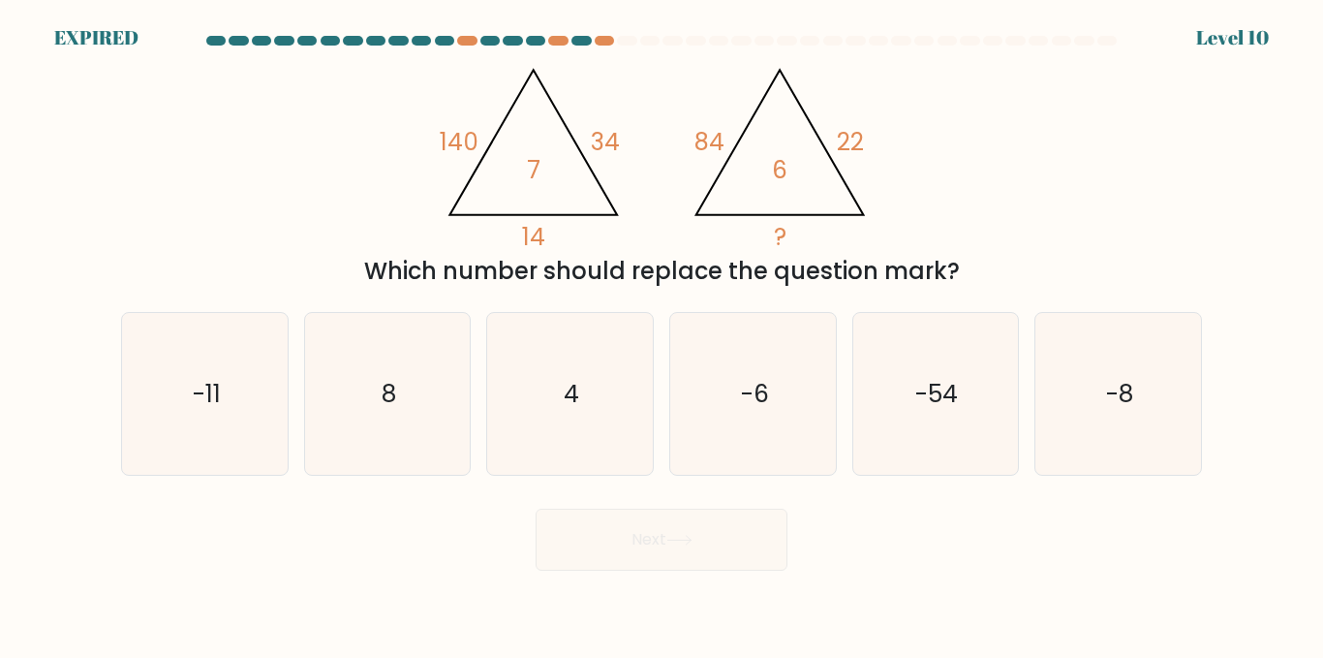
click at [617, 281] on div "Which number should replace the question mark?" at bounding box center [662, 271] width 1058 height 35
